Goal: Task Accomplishment & Management: Use online tool/utility

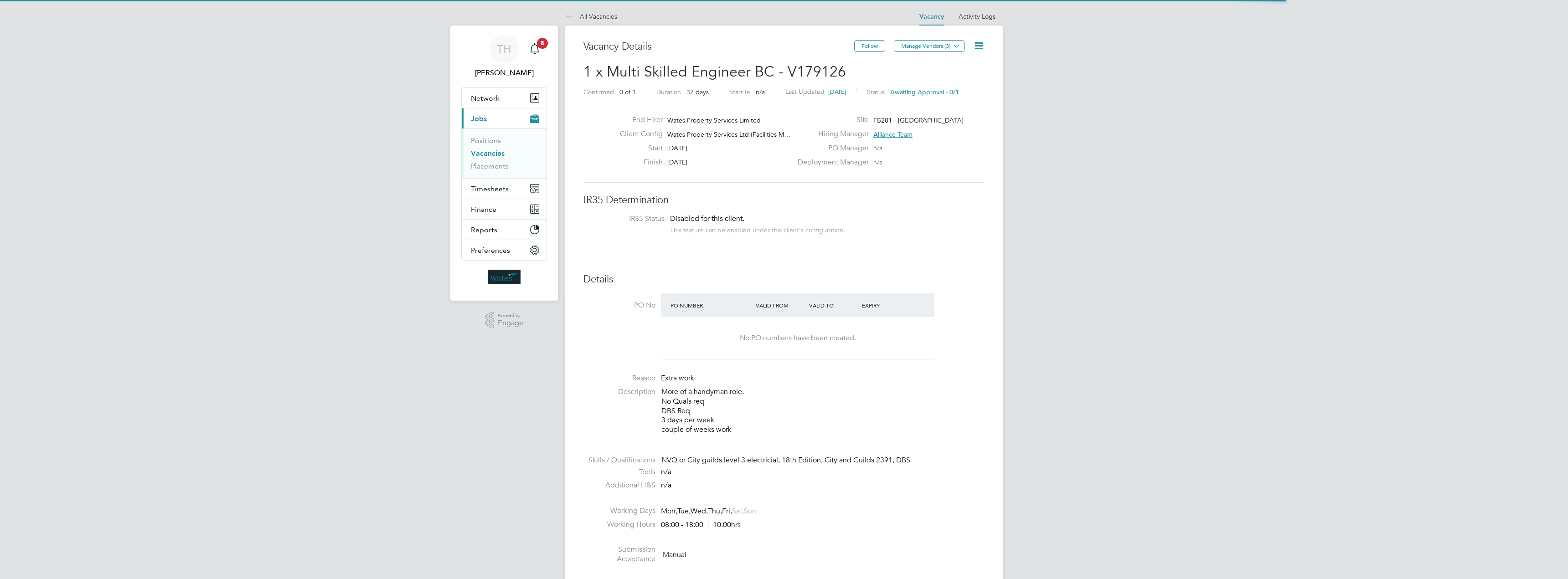
scroll to position [16, 142]
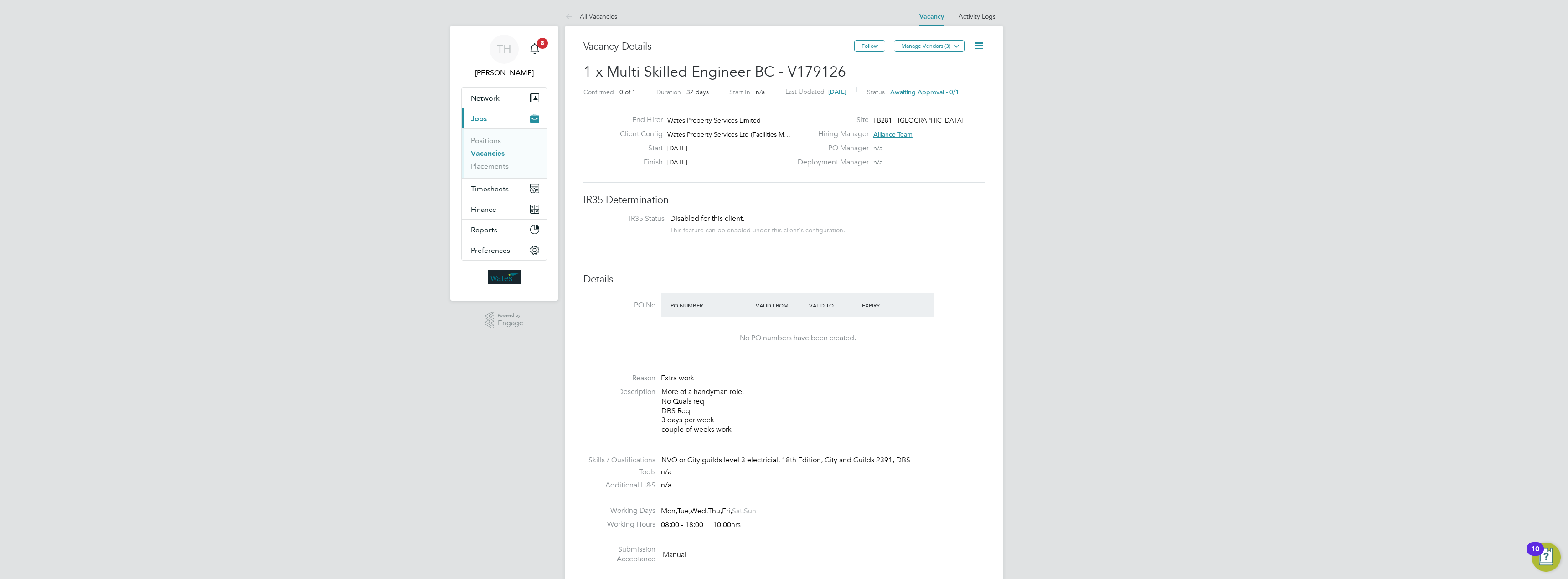
click at [946, 92] on span "Awaiting approval - 0/1" at bounding box center [924, 92] width 69 height 8
click at [829, 201] on button "Approve" at bounding box center [832, 199] width 40 height 15
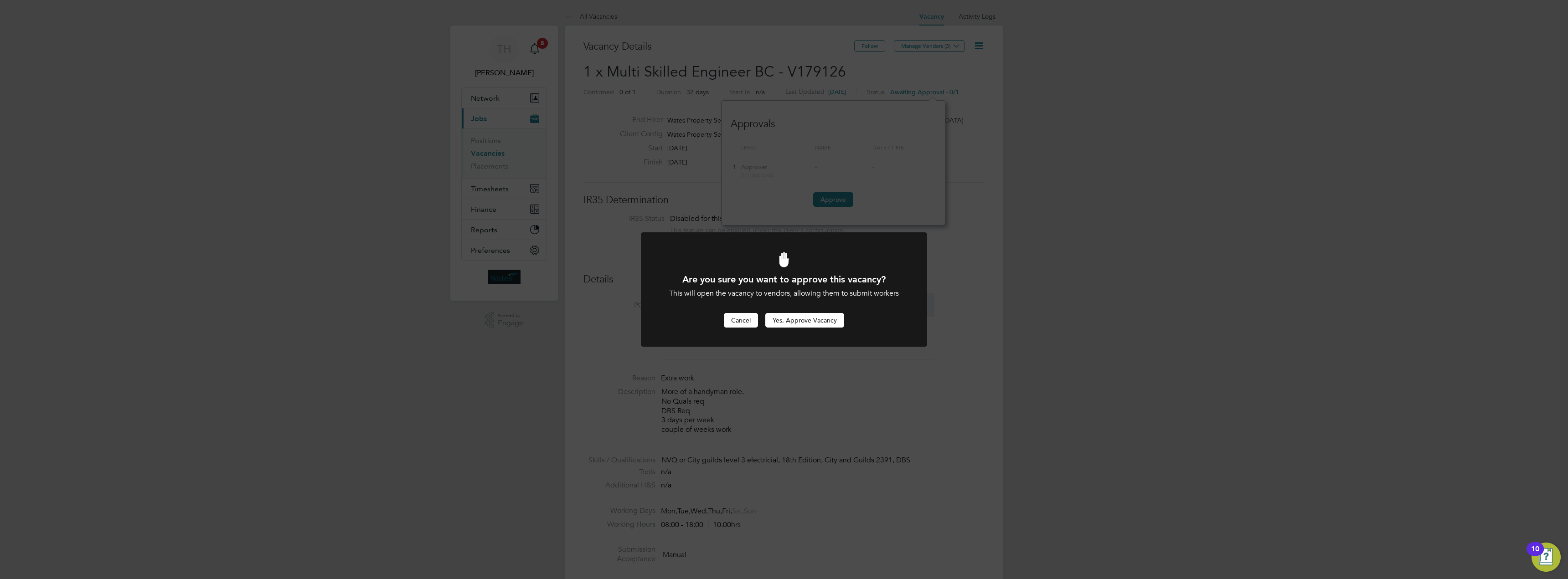
click at [740, 323] on button "Cancel" at bounding box center [741, 320] width 35 height 15
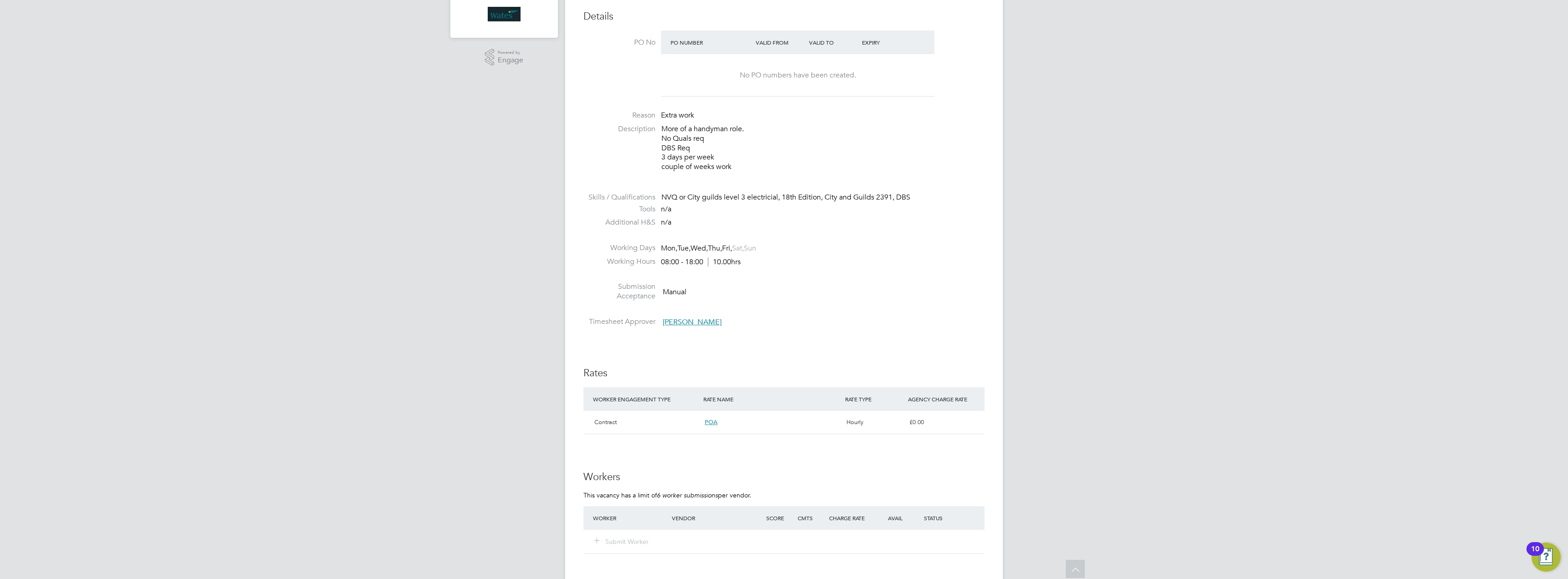
scroll to position [0, 0]
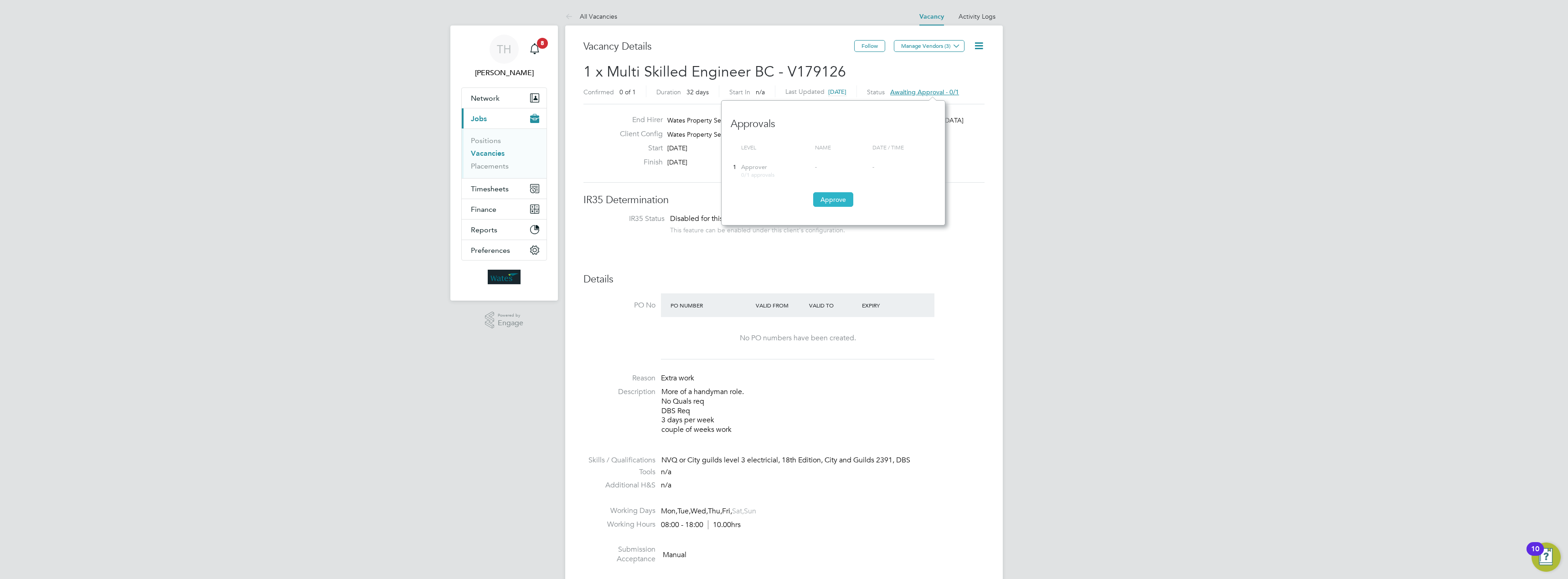
click at [828, 196] on button "Approve" at bounding box center [832, 199] width 40 height 15
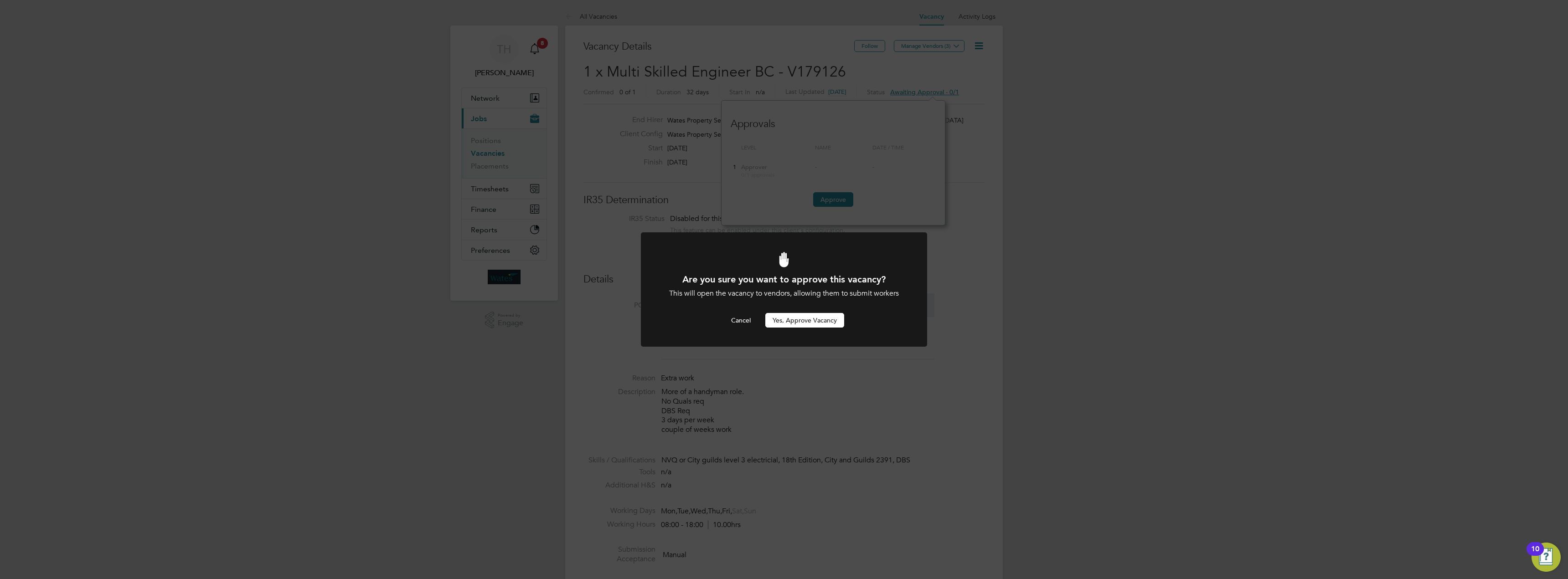
click at [788, 319] on button "Yes, Approve Vacancy" at bounding box center [805, 320] width 79 height 15
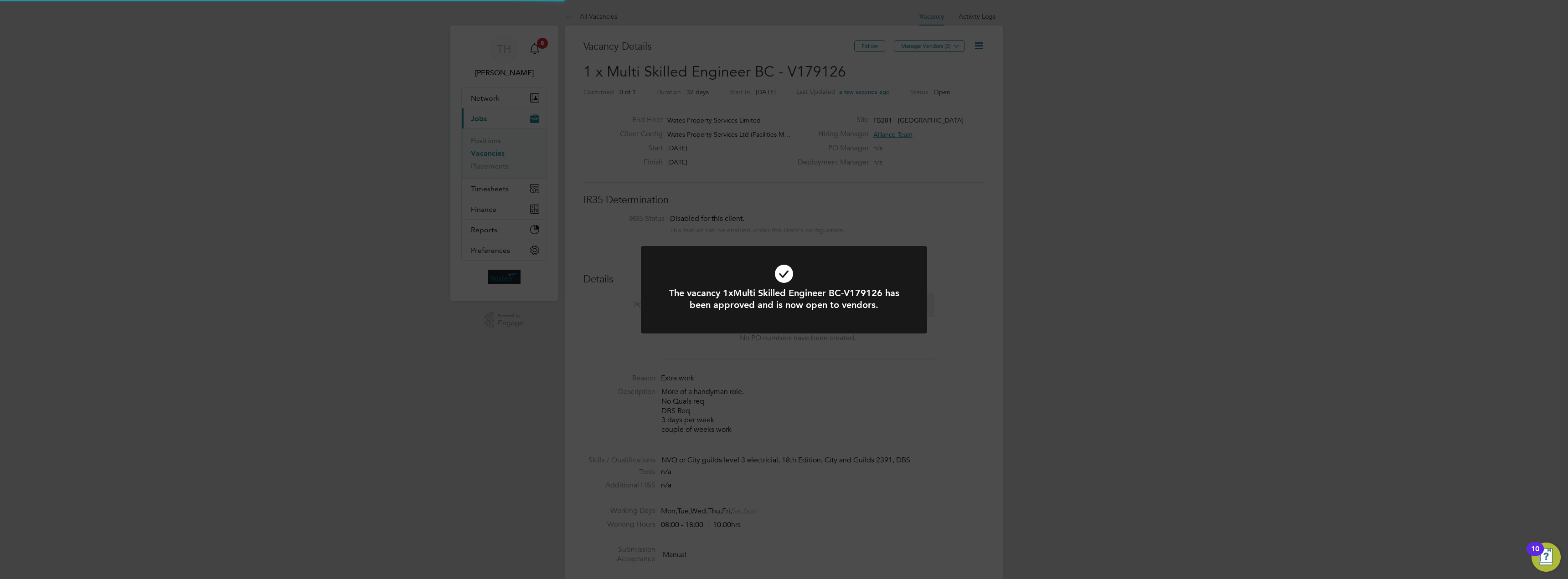
scroll to position [16, 142]
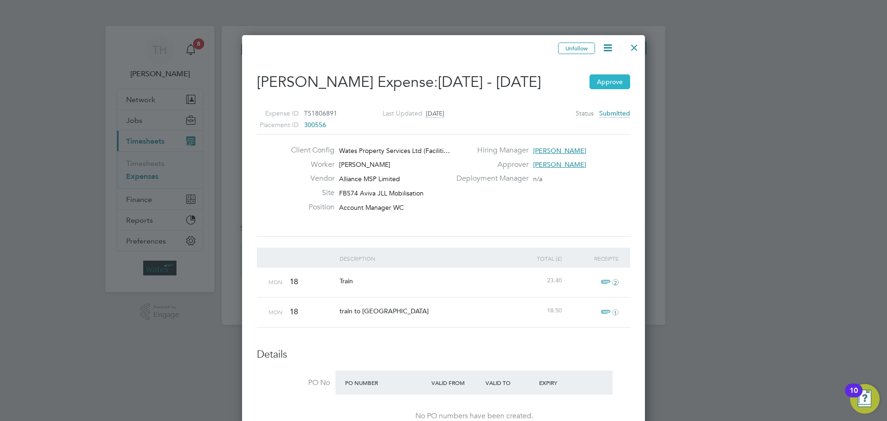
click at [605, 77] on button "Approve" at bounding box center [610, 81] width 41 height 15
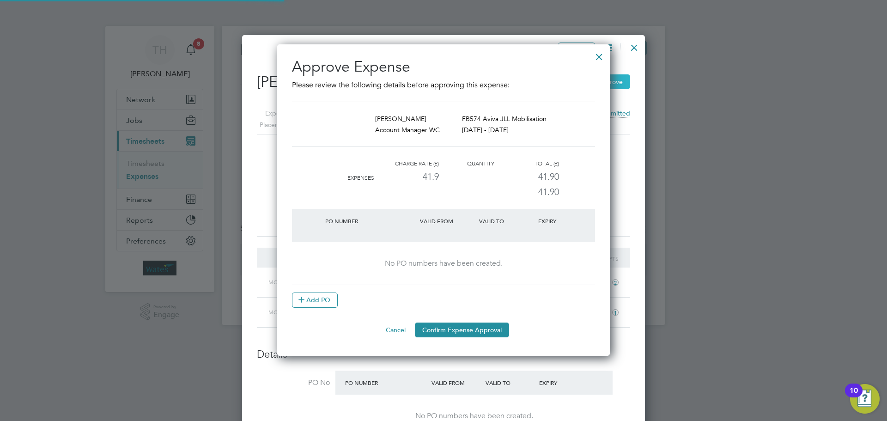
scroll to position [303, 333]
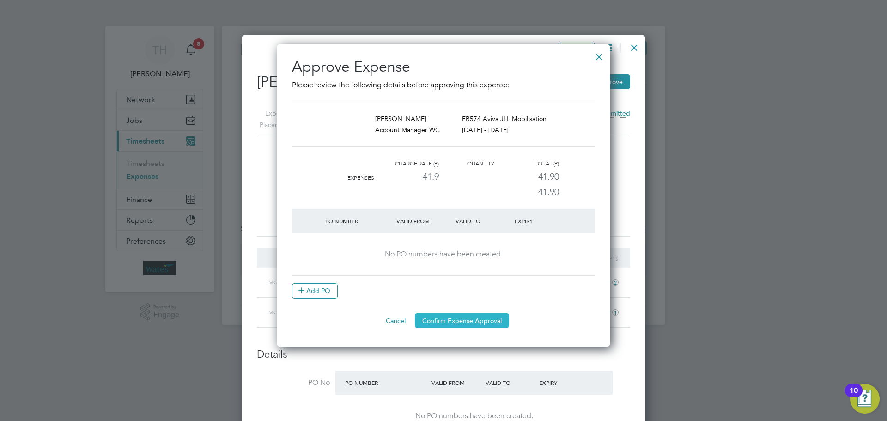
click at [438, 314] on button "Confirm Expense Approval" at bounding box center [462, 320] width 94 height 15
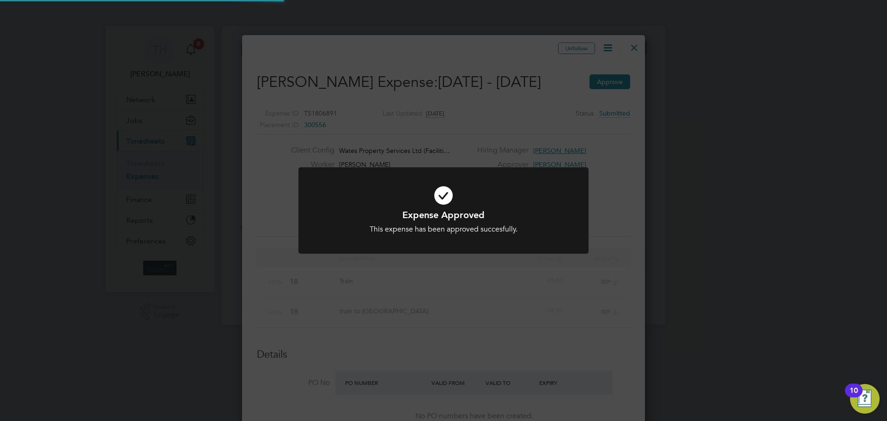
scroll to position [5, 5]
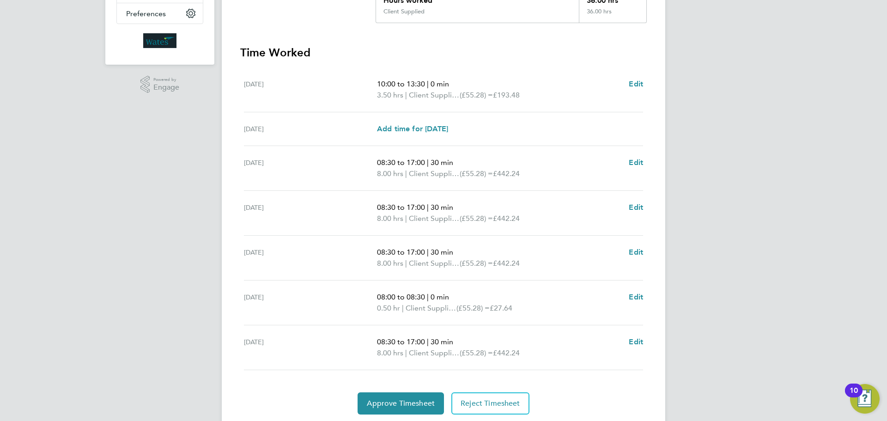
scroll to position [231, 0]
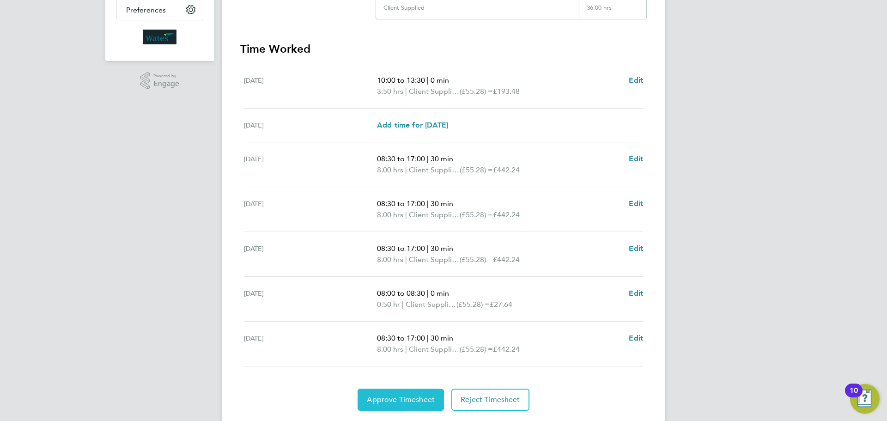
click at [394, 403] on span "Approve Timesheet" at bounding box center [401, 399] width 68 height 9
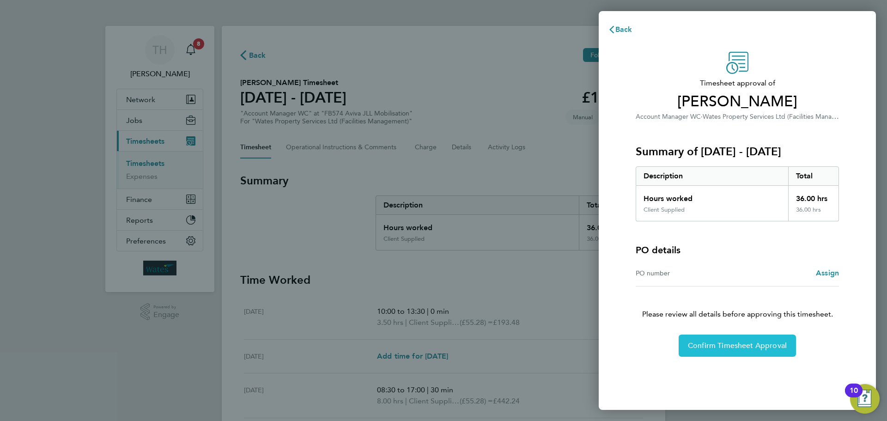
click at [736, 350] on span "Confirm Timesheet Approval" at bounding box center [737, 345] width 99 height 9
